Goal: Transaction & Acquisition: Purchase product/service

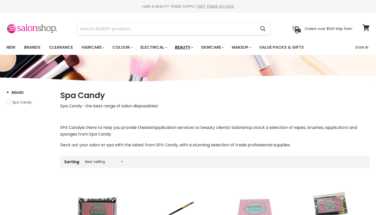
click at [194, 47] on link "Beauty" at bounding box center [183, 47] width 25 height 11
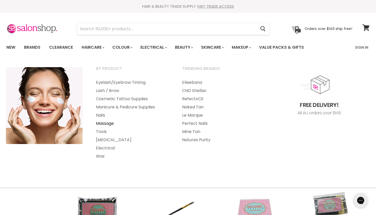
click at [113, 123] on link "Massage" at bounding box center [132, 123] width 85 height 8
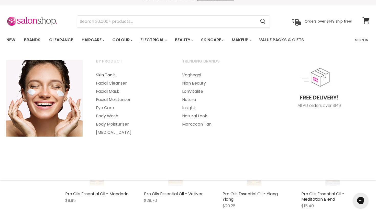
click at [115, 76] on link "Skin Tools" at bounding box center [132, 75] width 85 height 8
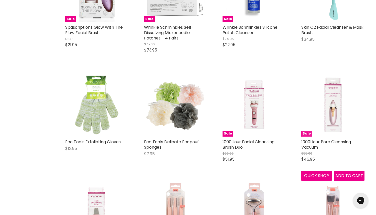
scroll to position [181, 0]
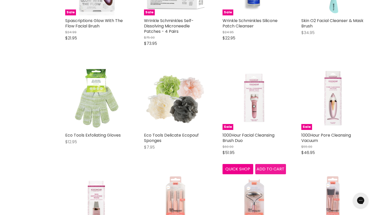
click at [270, 168] on span "Add to cart" at bounding box center [271, 169] width 28 height 6
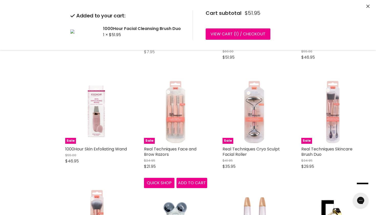
scroll to position [276, 0]
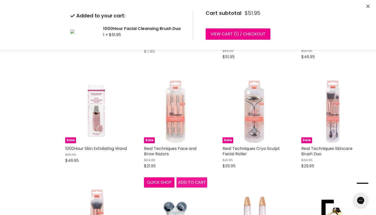
click at [191, 183] on div "Sale Real Techniques Face and Brow Razors $24.95 $21.95 Real Techniques Quick s…" at bounding box center [176, 134] width 74 height 118
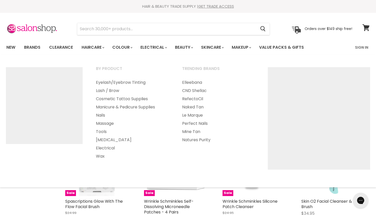
scroll to position [0, 0]
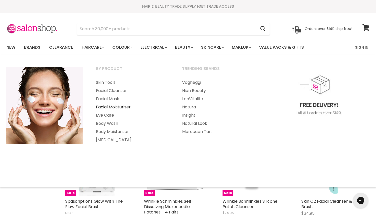
click at [121, 109] on link "Facial Moisturiser" at bounding box center [132, 107] width 85 height 8
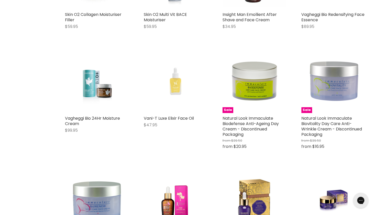
scroll to position [715, 0]
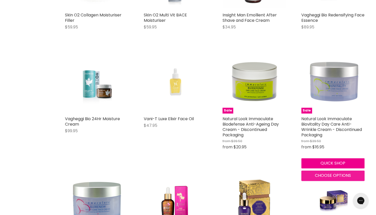
click at [344, 175] on span "Choose options" at bounding box center [333, 175] width 36 height 6
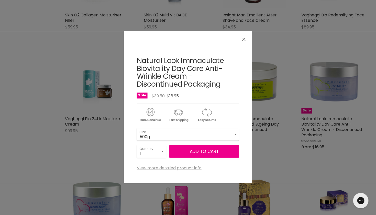
select select "500g"
click at [217, 154] on button "Add to cart" at bounding box center [205, 151] width 70 height 13
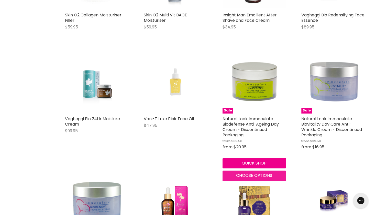
click at [250, 173] on span "Choose options" at bounding box center [254, 175] width 36 height 6
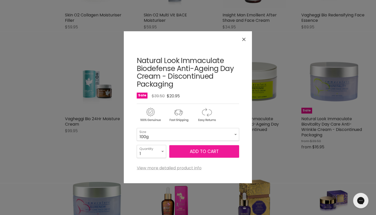
click at [204, 155] on button "Add to cart" at bounding box center [205, 151] width 70 height 13
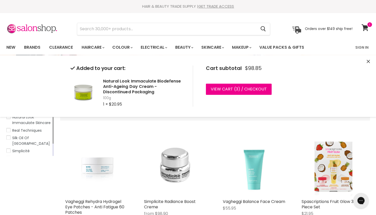
scroll to position [0, 0]
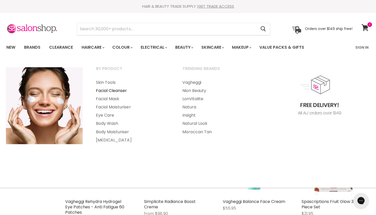
click at [117, 92] on link "Facial Cleanser" at bounding box center [132, 91] width 85 height 8
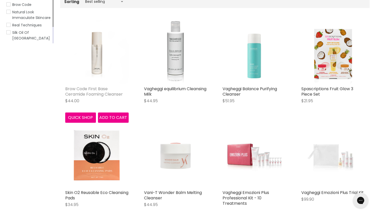
scroll to position [113, 0]
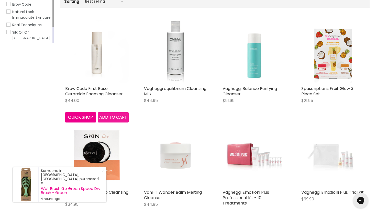
click at [108, 118] on span "Add to cart" at bounding box center [113, 117] width 28 height 6
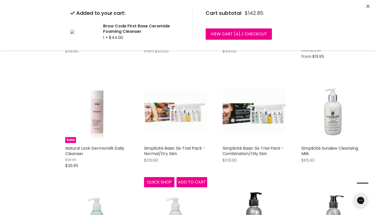
scroll to position [475, 0]
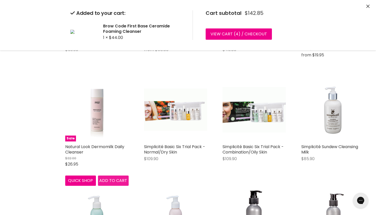
click at [115, 177] on span "Add to cart" at bounding box center [113, 180] width 28 height 6
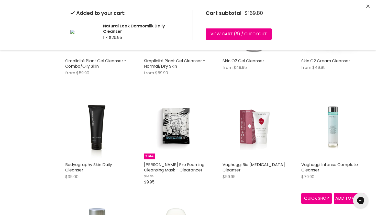
scroll to position [675, 0]
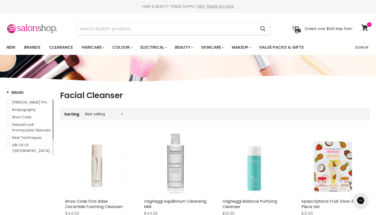
scroll to position [0, 0]
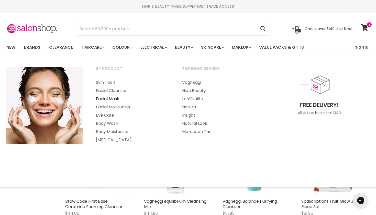
click at [114, 100] on link "Facial Mask" at bounding box center [132, 99] width 85 height 8
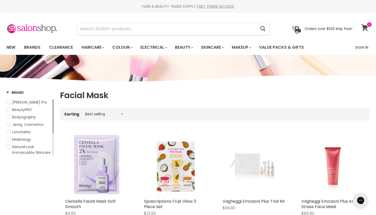
click at [366, 26] on icon at bounding box center [365, 27] width 7 height 7
